Goal: Transaction & Acquisition: Purchase product/service

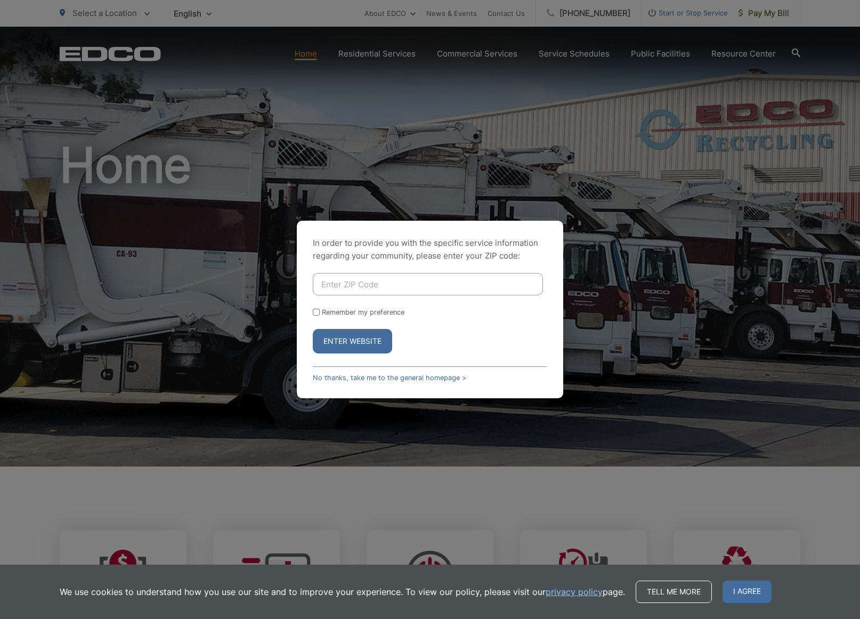
click at [404, 279] on input "Enter ZIP Code" at bounding box center [428, 284] width 230 height 22
type input "92026"
click at [366, 339] on button "Enter Website" at bounding box center [352, 341] width 79 height 25
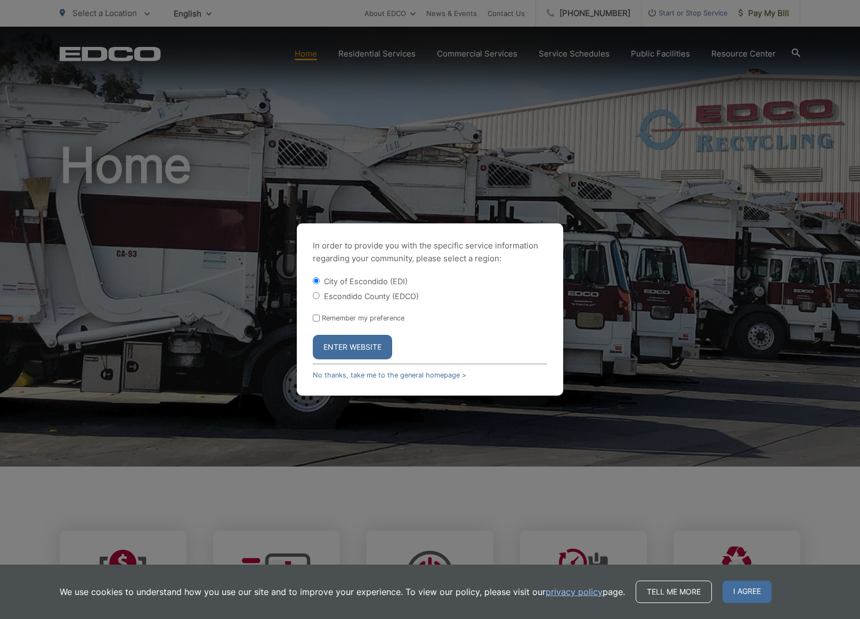
drag, startPoint x: 316, startPoint y: 297, endPoint x: 317, endPoint y: 307, distance: 9.7
click at [316, 297] on input "Escondido County (EDCO)" at bounding box center [316, 295] width 7 height 7
radio input "true"
drag, startPoint x: 317, startPoint y: 318, endPoint x: 320, endPoint y: 328, distance: 11.3
click at [317, 319] on input "Remember my preference" at bounding box center [316, 318] width 7 height 7
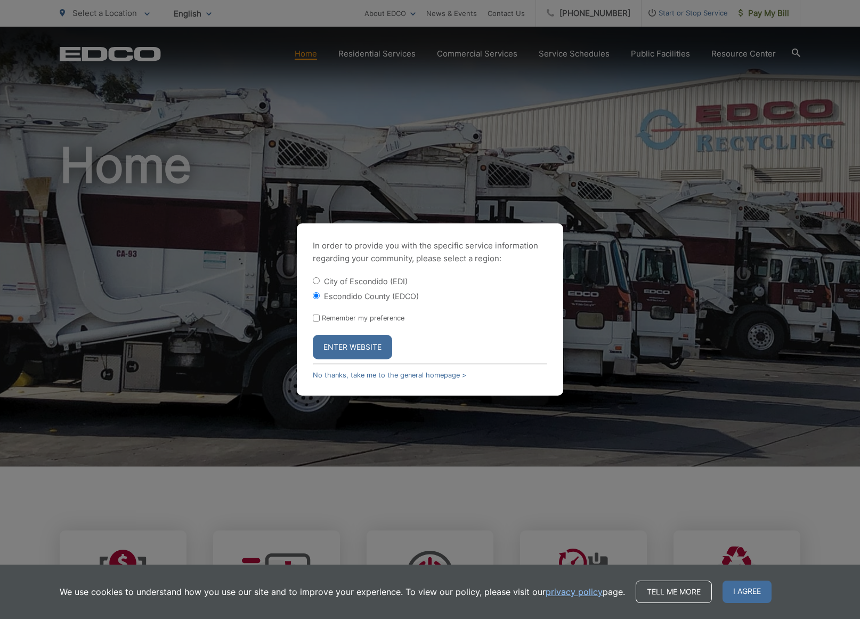
checkbox input "true"
click at [334, 341] on button "Enter Website" at bounding box center [352, 347] width 79 height 25
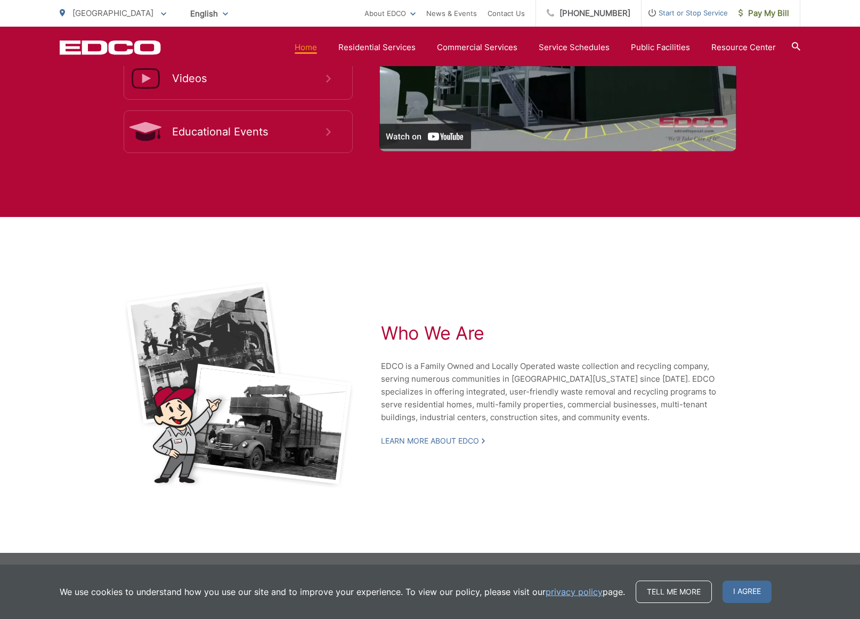
scroll to position [2170, 0]
click at [731, 588] on span "I agree" at bounding box center [747, 592] width 49 height 22
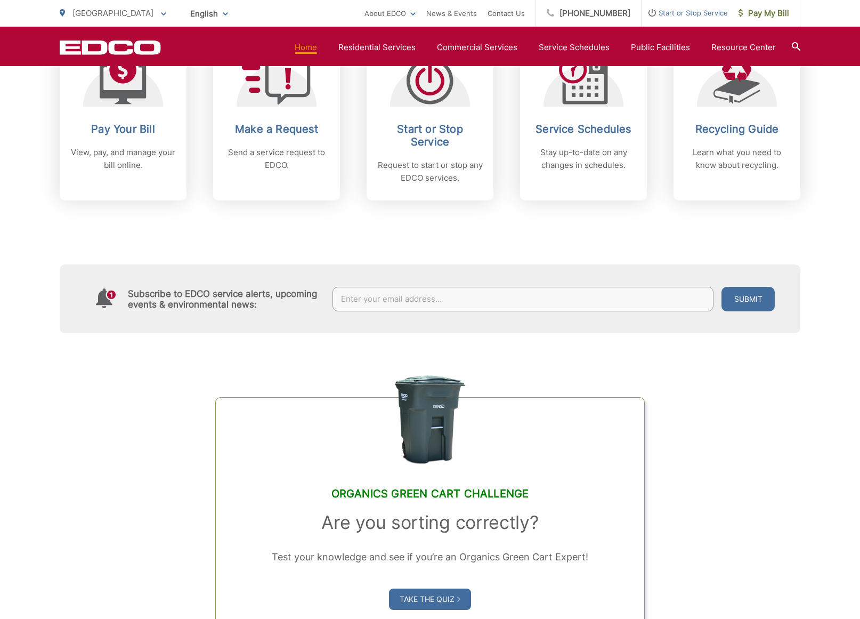
scroll to position [489, 0]
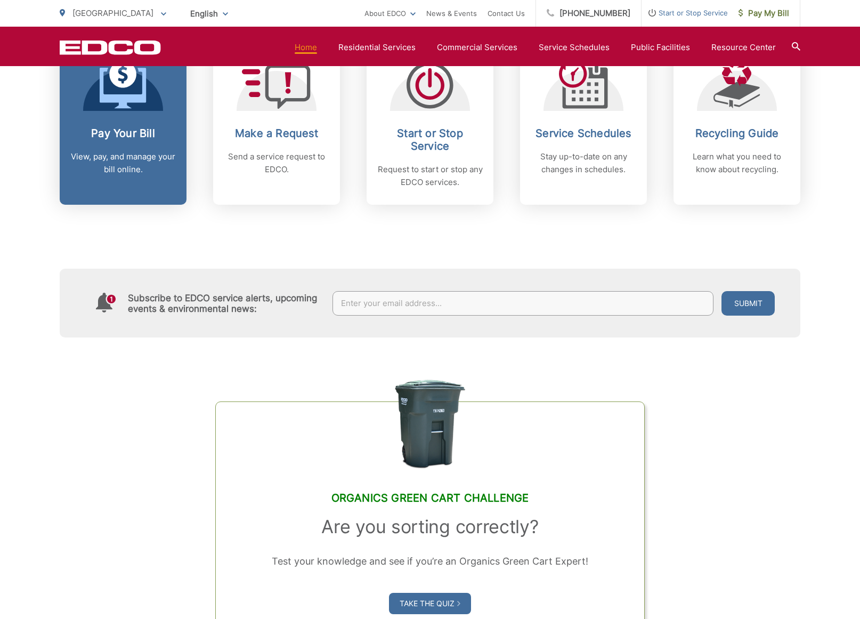
click at [156, 117] on link "Pay Your Bill View, pay, and manage your bill online." at bounding box center [123, 123] width 127 height 163
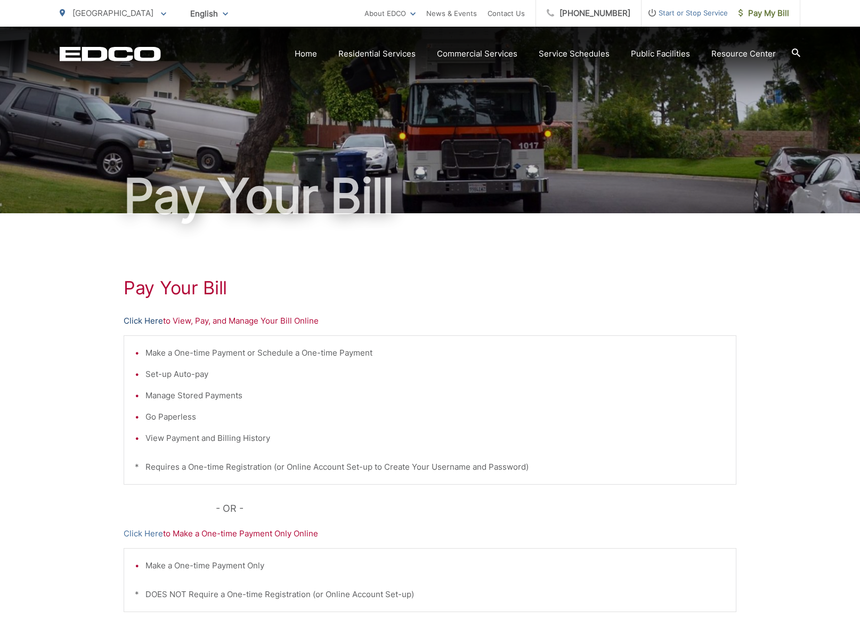
click at [151, 321] on link "Click Here" at bounding box center [143, 321] width 39 height 13
